Goal: Navigation & Orientation: Go to known website

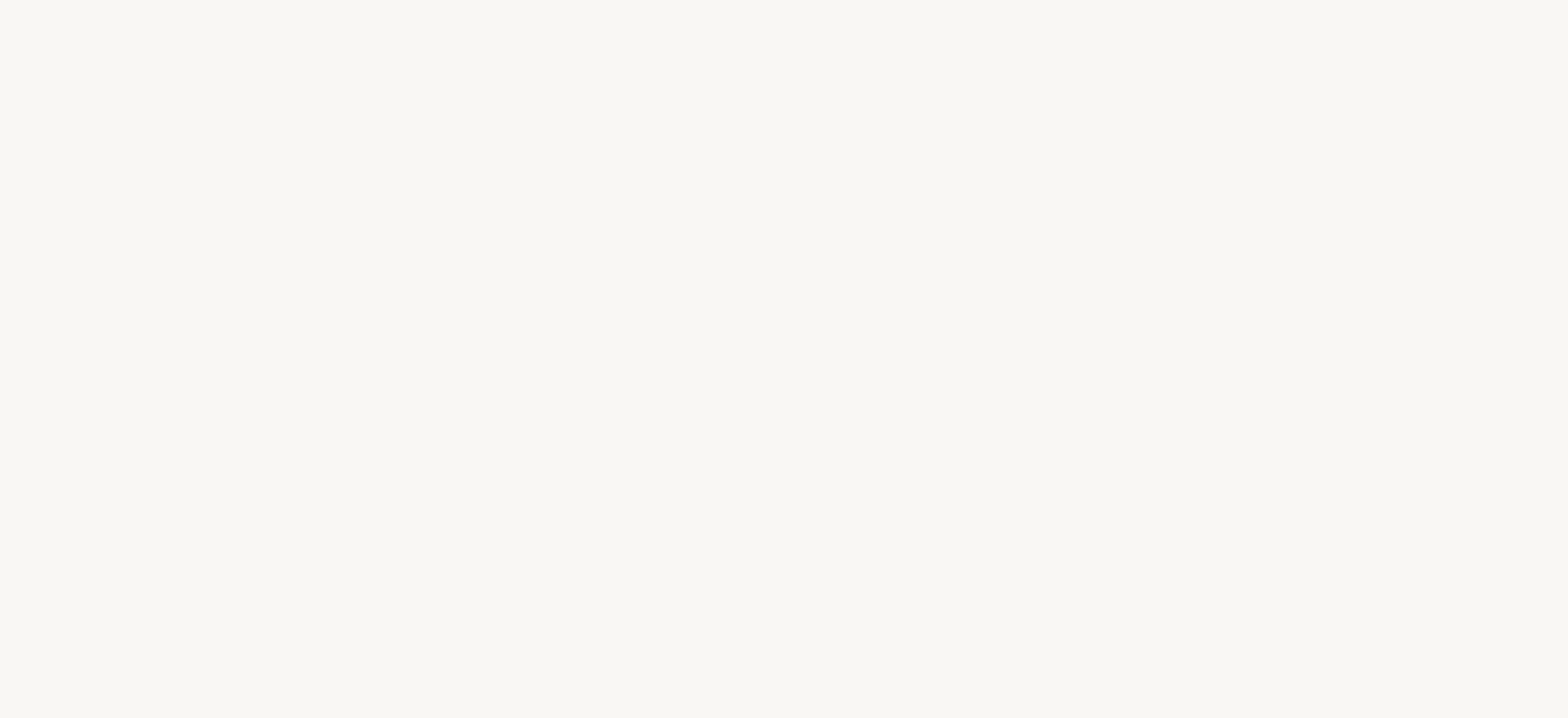
select select "US"
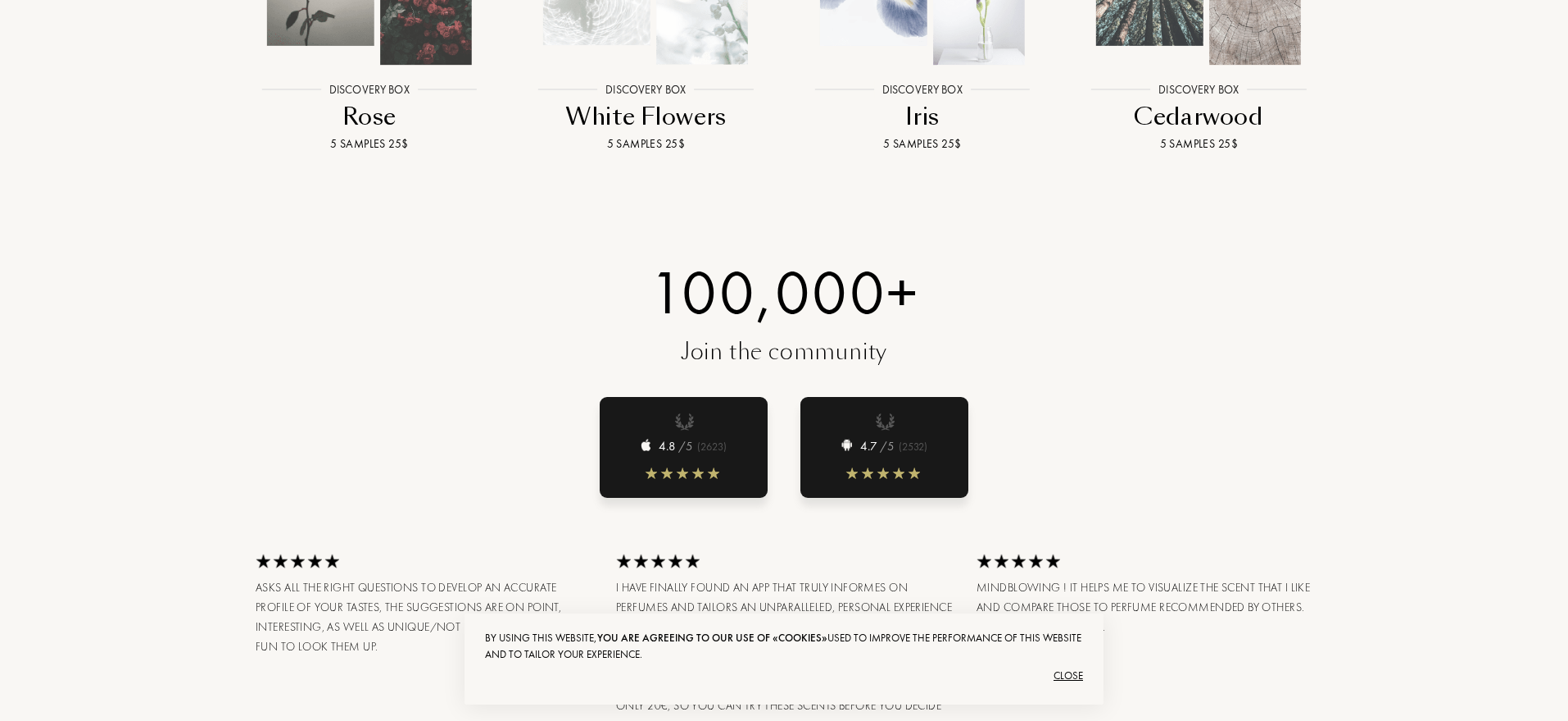
scroll to position [2074, 0]
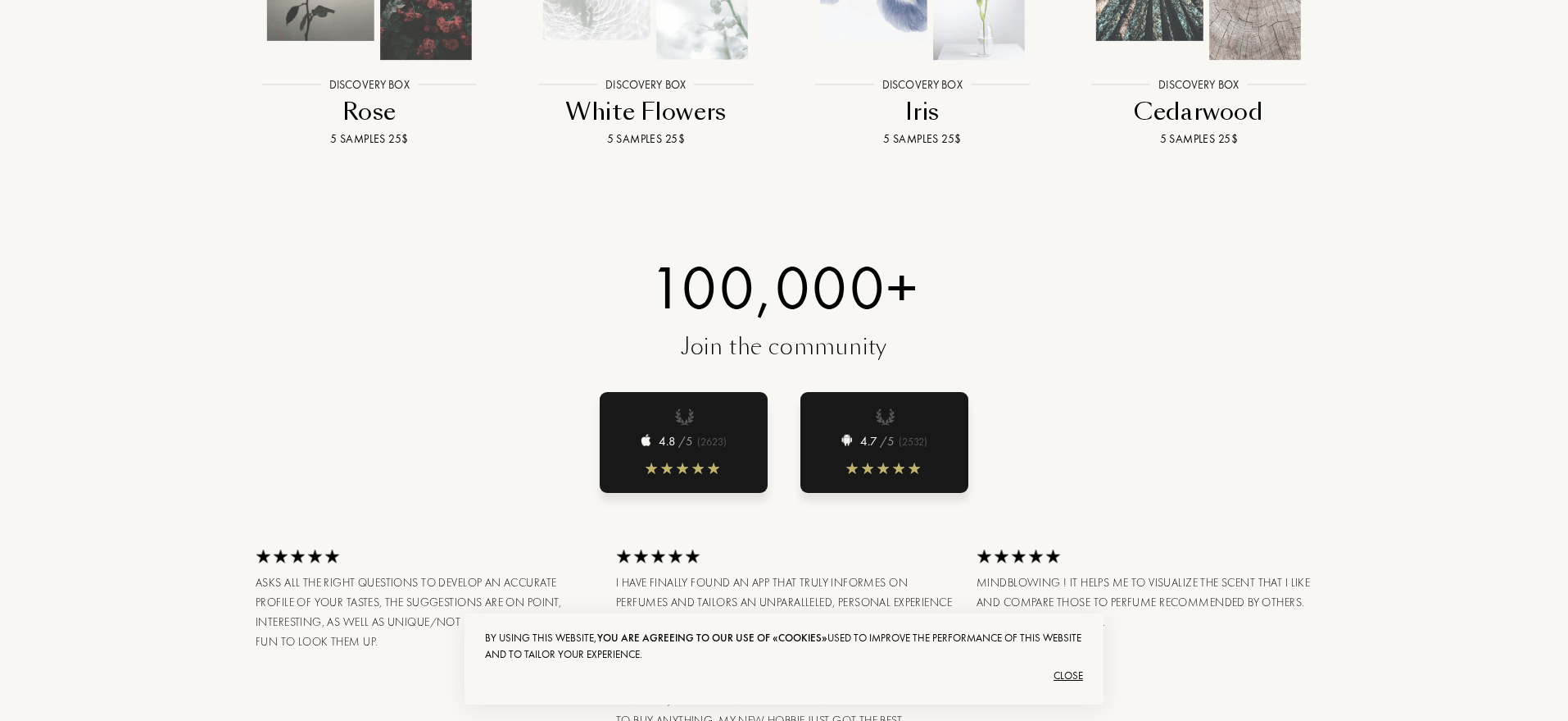
click at [895, 426] on div "4.7 /5 ( 2532 )" at bounding box center [885, 442] width 168 height 101
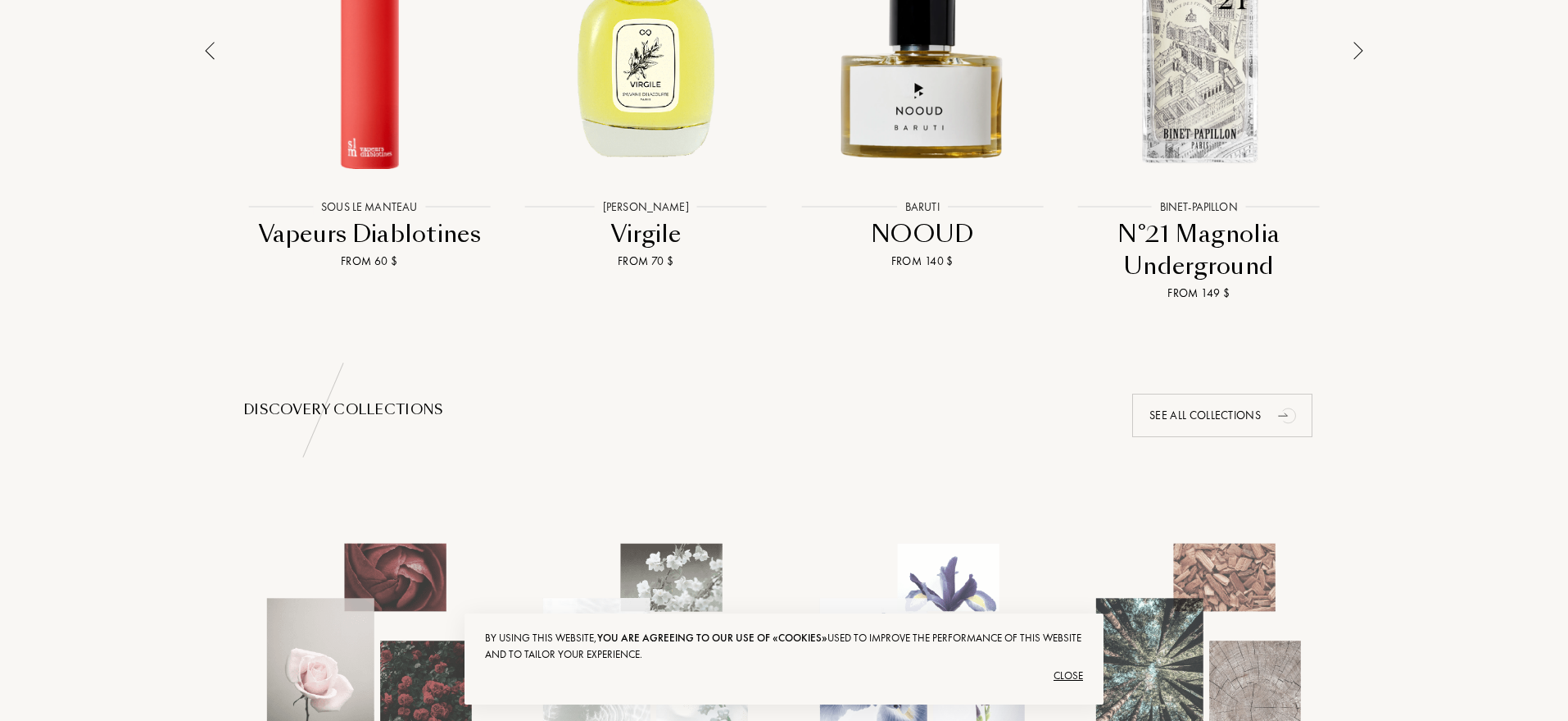
scroll to position [0, 0]
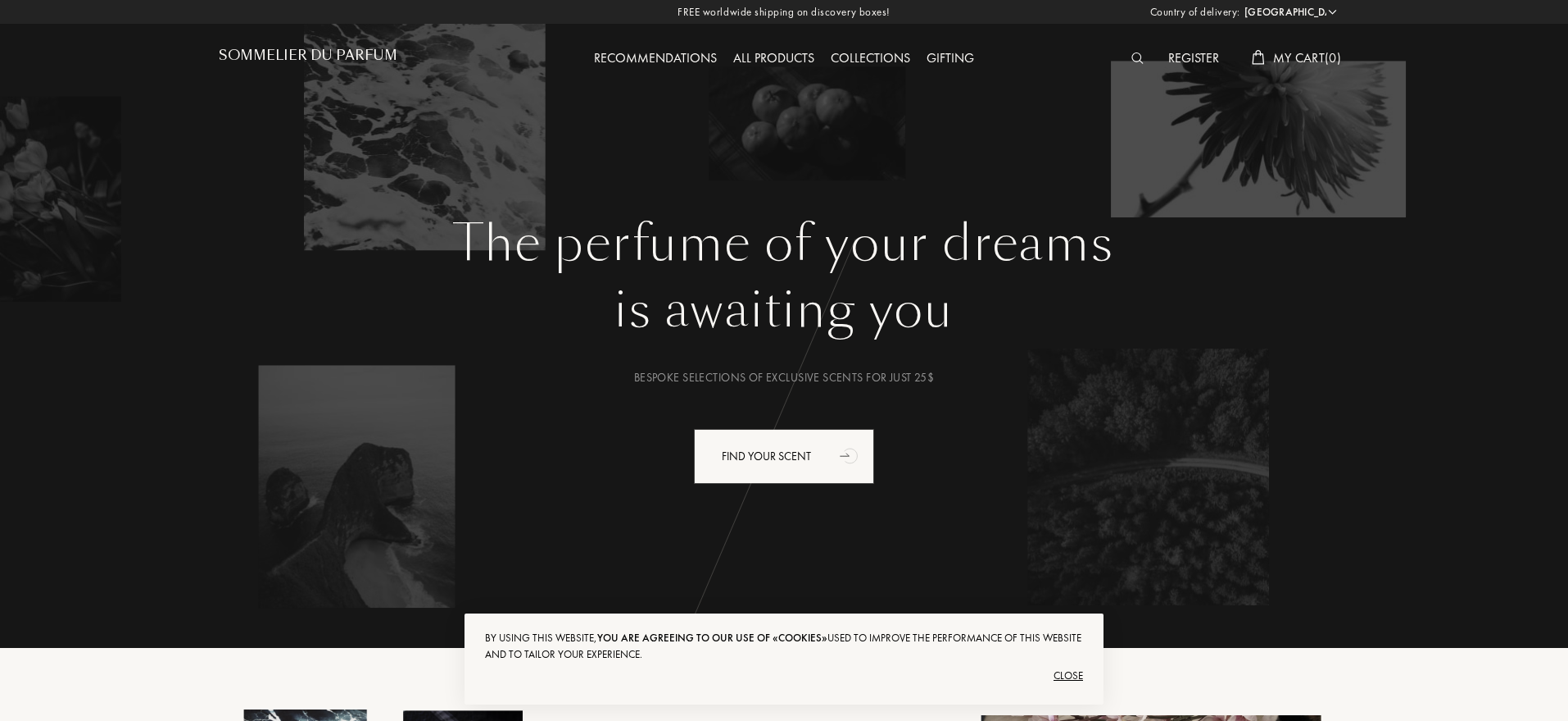
click at [293, 61] on h1 "Sommelier du Parfum" at bounding box center [307, 55] width 178 height 15
